Goal: Task Accomplishment & Management: Manage account settings

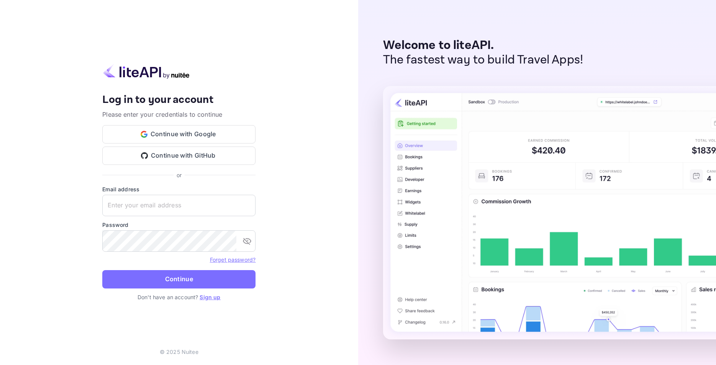
click at [209, 296] on link "Sign up" at bounding box center [210, 297] width 21 height 7
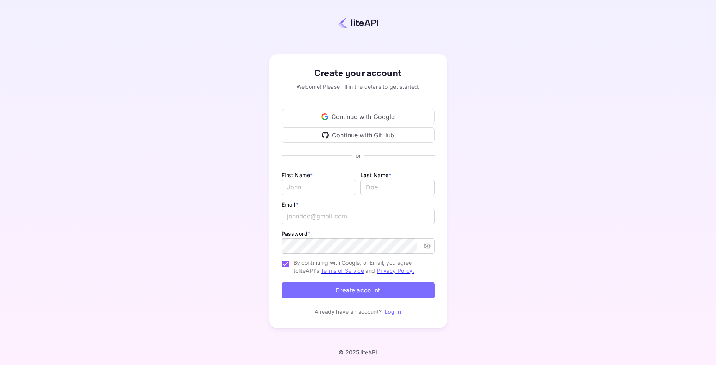
click at [381, 116] on div "Continue with Google" at bounding box center [357, 116] width 153 height 15
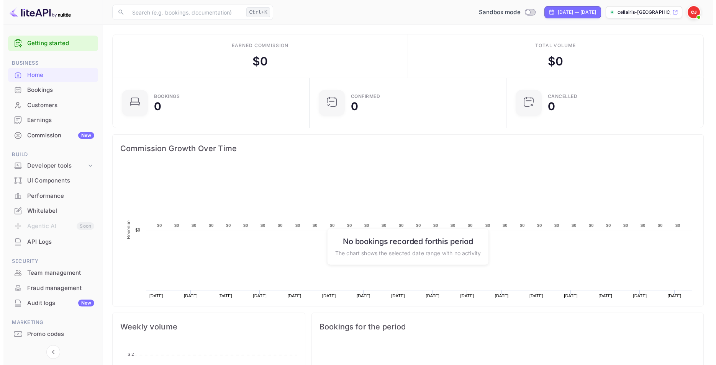
scroll to position [118, 186]
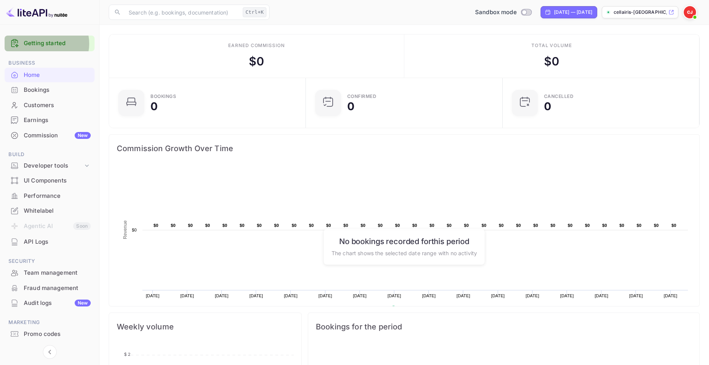
click at [45, 44] on link "Getting started" at bounding box center [57, 43] width 67 height 9
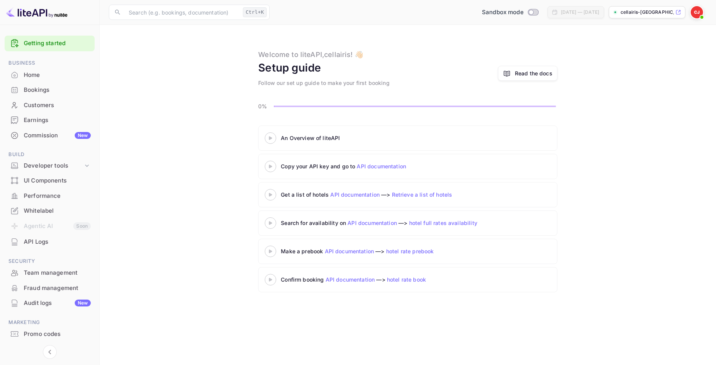
click at [273, 137] on icon at bounding box center [270, 138] width 27 height 4
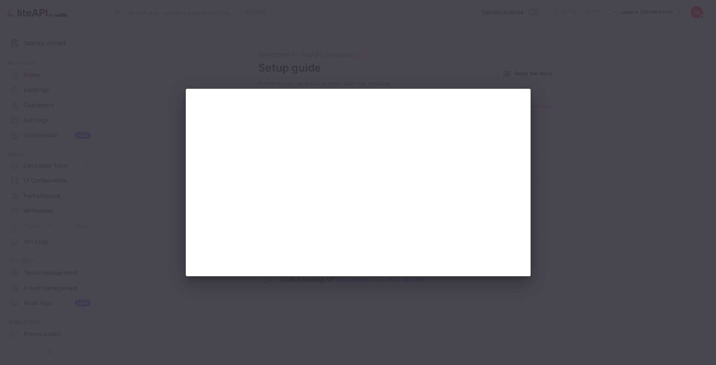
click at [589, 113] on div at bounding box center [358, 182] width 716 height 365
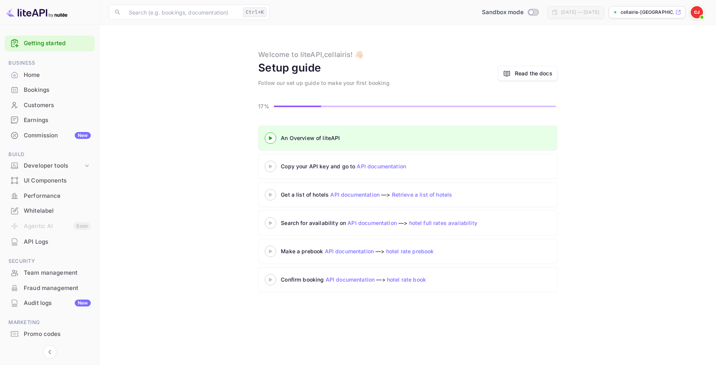
click at [46, 73] on div "Home" at bounding box center [57, 75] width 67 height 9
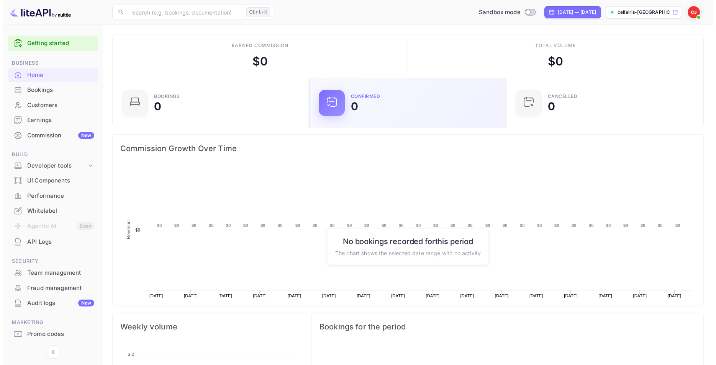
scroll to position [118, 186]
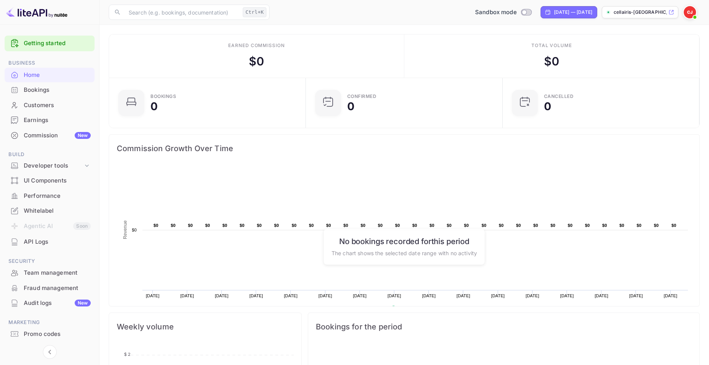
click at [693, 16] on span at bounding box center [695, 17] width 8 height 8
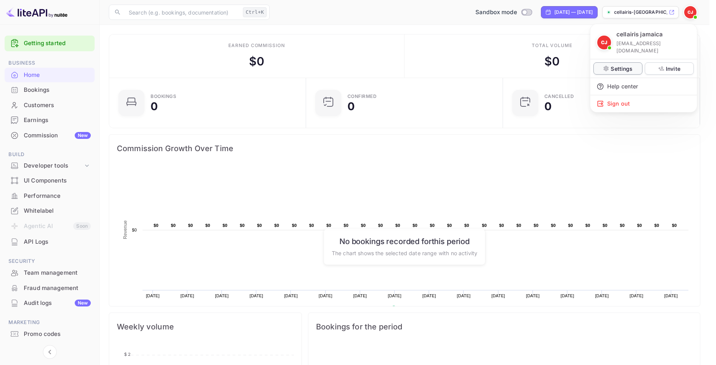
click at [621, 65] on p "Settings" at bounding box center [621, 69] width 22 height 8
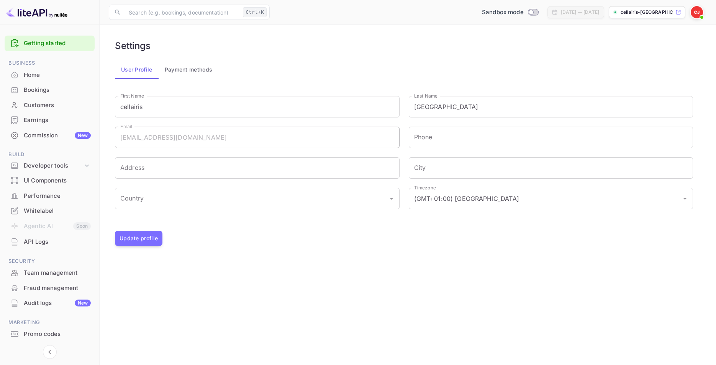
click at [200, 67] on div "cellairis jamaica cellairis2014@gmail.com Settings Invite Help center Sign out" at bounding box center [358, 182] width 716 height 365
click at [193, 72] on div "cellairis jamaica cellairis2014@gmail.com Settings Invite Help center Sign out" at bounding box center [358, 182] width 716 height 365
click at [187, 69] on div "cellairis jamaica cellairis2014@gmail.com Settings Invite Help center Sign out" at bounding box center [358, 182] width 716 height 365
click at [229, 13] on div "cellairis jamaica cellairis2014@gmail.com Settings Invite Help center Sign out" at bounding box center [358, 182] width 716 height 365
